Goal: Obtain resource: Obtain resource

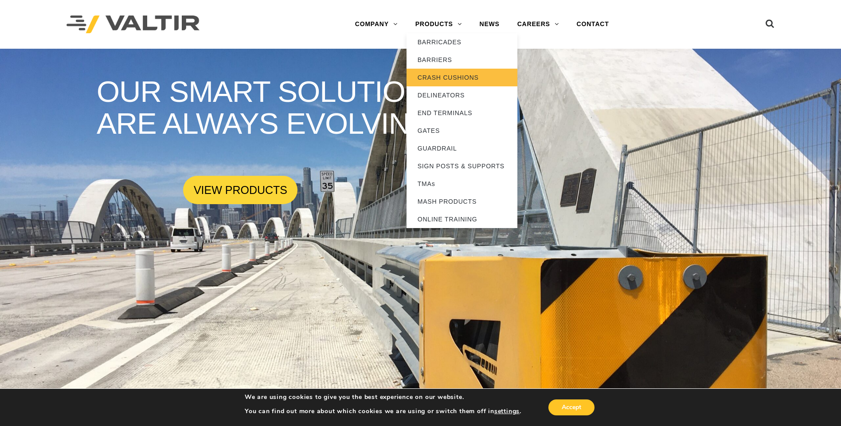
click at [454, 73] on link "CRASH CUSHIONS" at bounding box center [462, 78] width 111 height 18
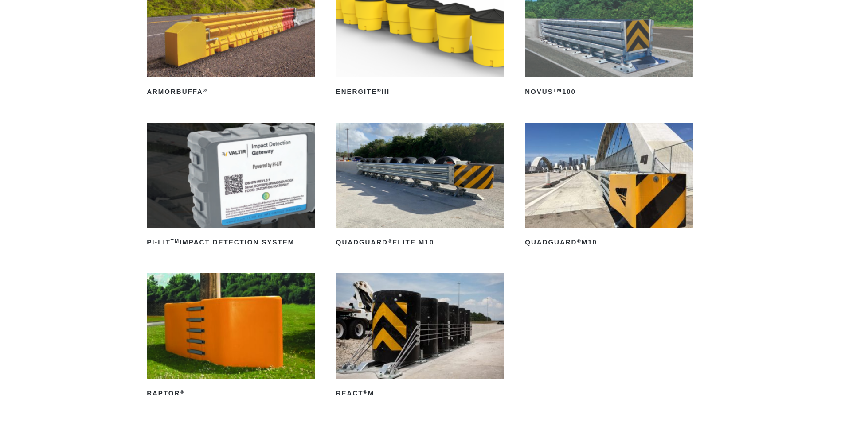
scroll to position [177, 0]
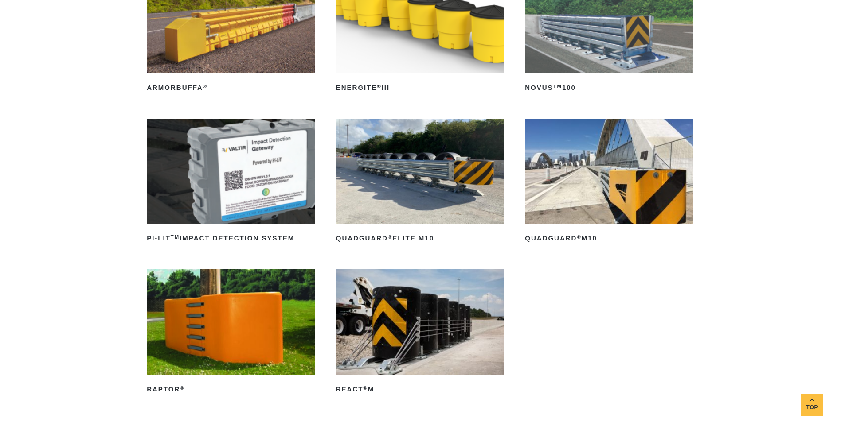
click at [418, 196] on img at bounding box center [420, 171] width 168 height 105
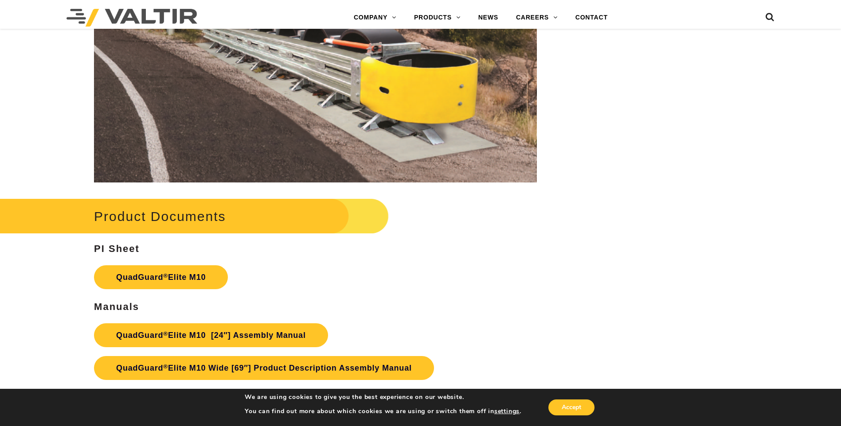
scroll to position [4743, 0]
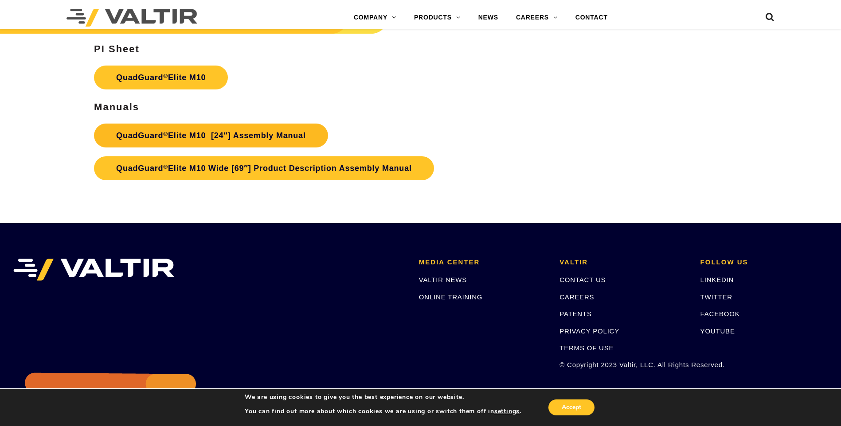
click at [269, 136] on link "QuadGuard ® Elite M10 [24″] Assembly Manual" at bounding box center [211, 136] width 234 height 24
